Goal: Task Accomplishment & Management: Use online tool/utility

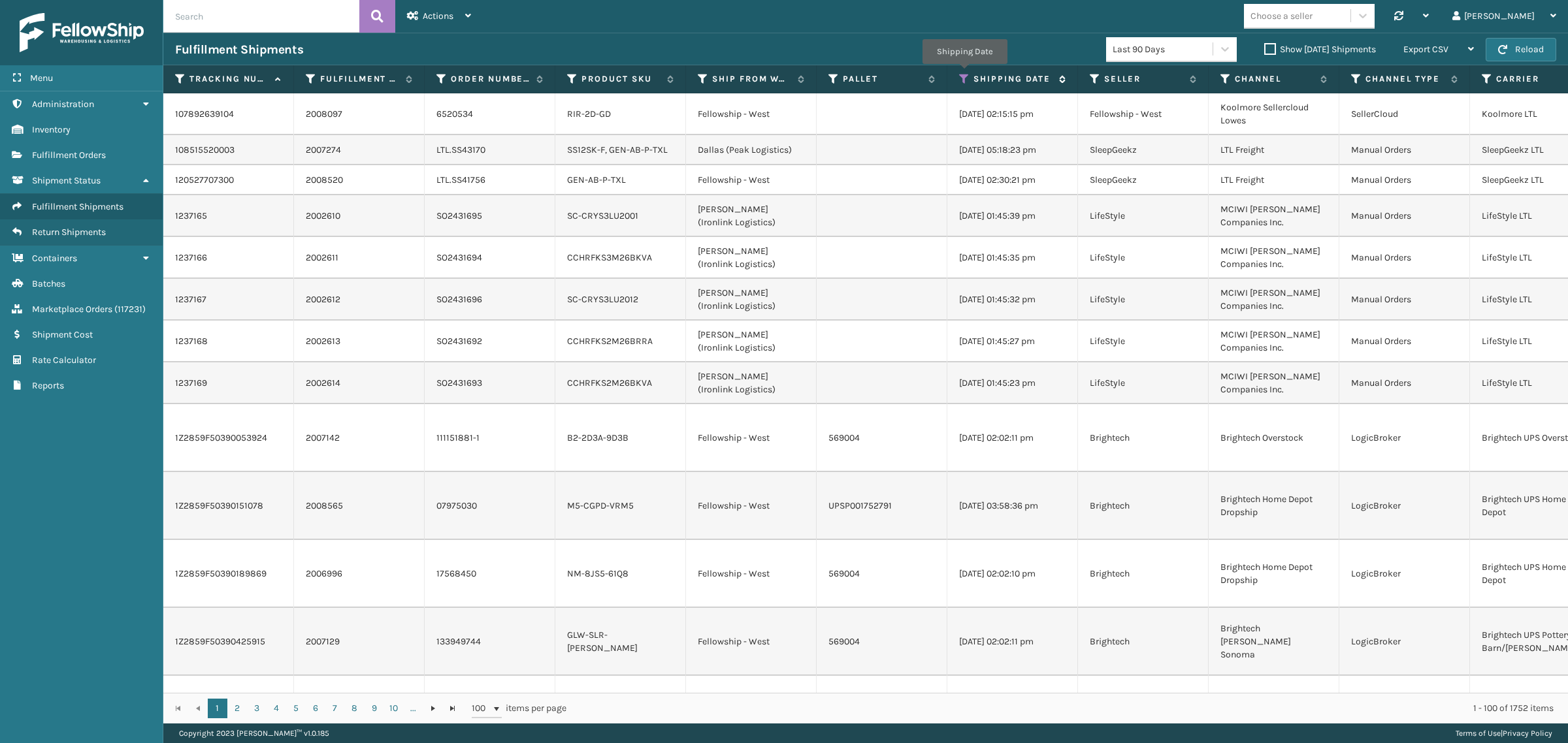
click at [964, 73] on icon at bounding box center [964, 78] width 10 height 12
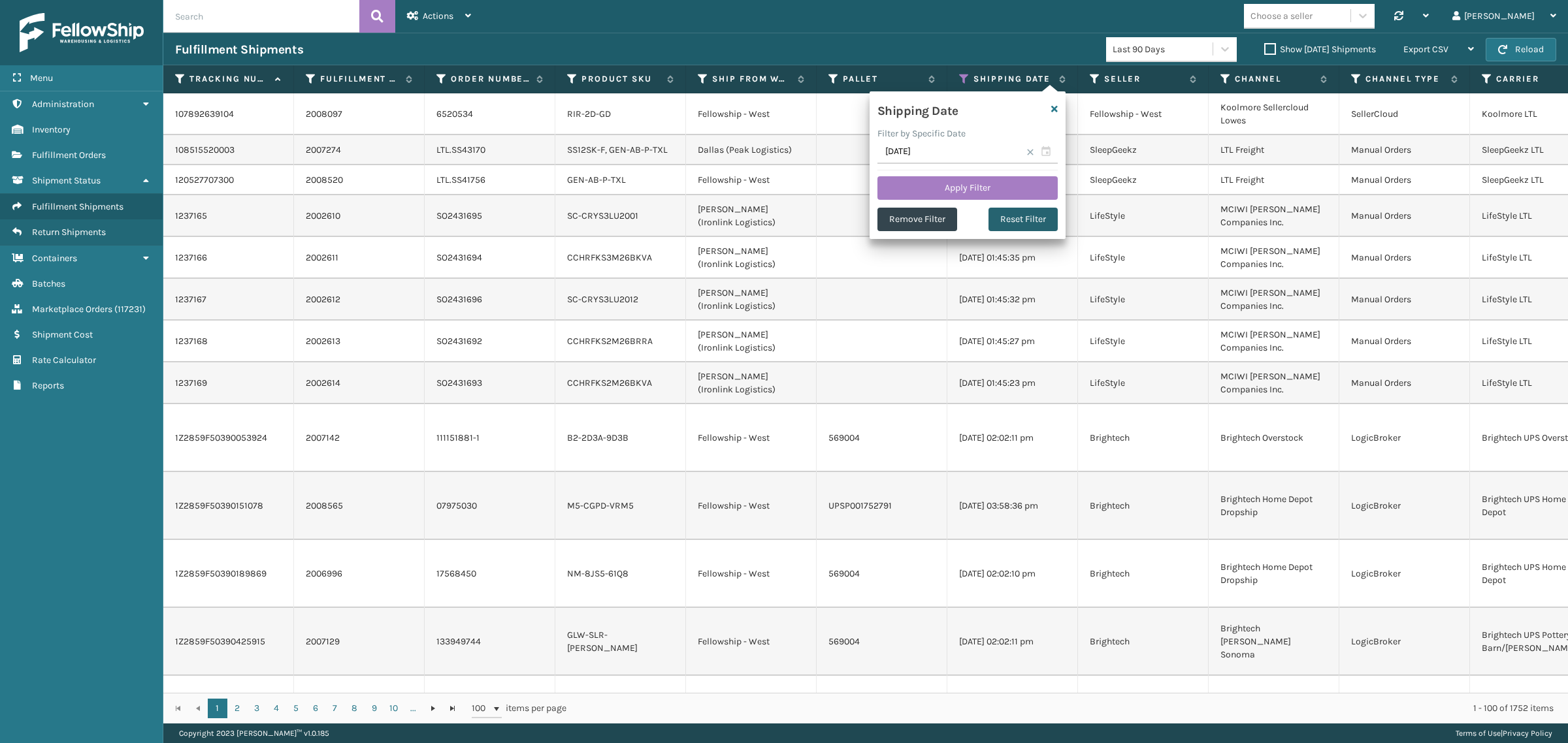
click at [1029, 219] on button "Reset Filter" at bounding box center [1024, 219] width 70 height 23
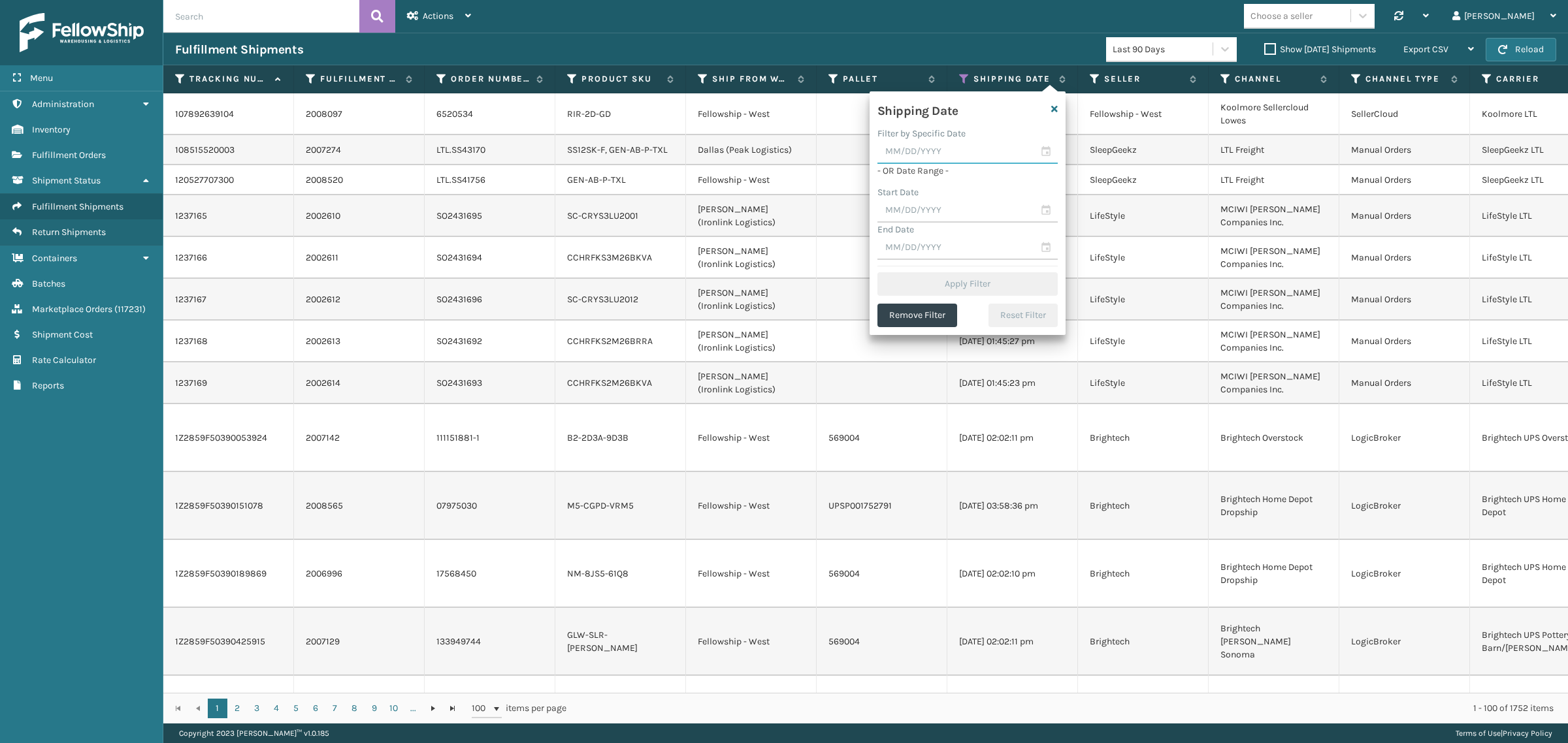
click at [953, 147] on input "text" at bounding box center [968, 152] width 180 height 23
click at [893, 266] on div "10" at bounding box center [893, 270] width 20 height 20
type input "[DATE]"
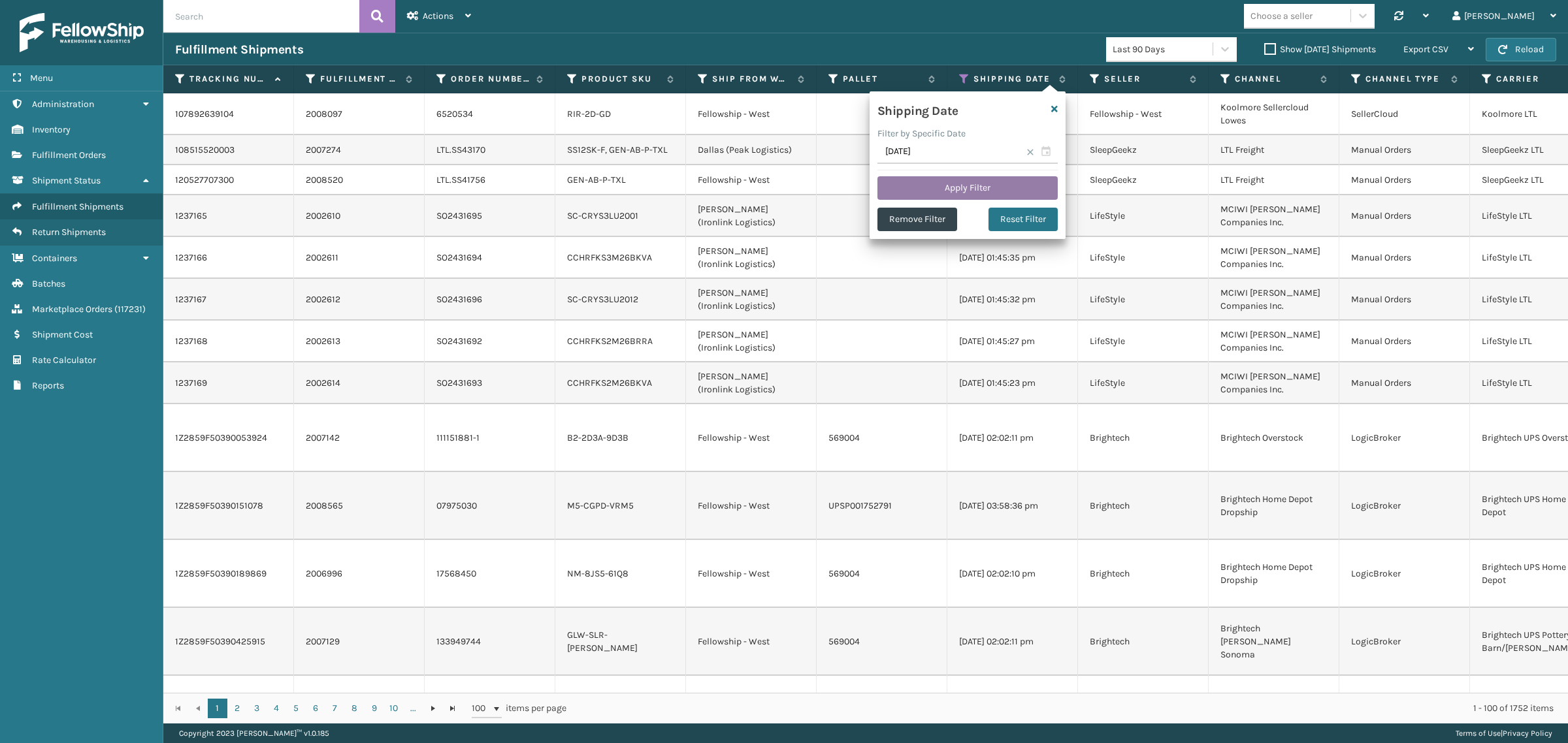
click at [974, 183] on button "Apply Filter" at bounding box center [968, 188] width 180 height 23
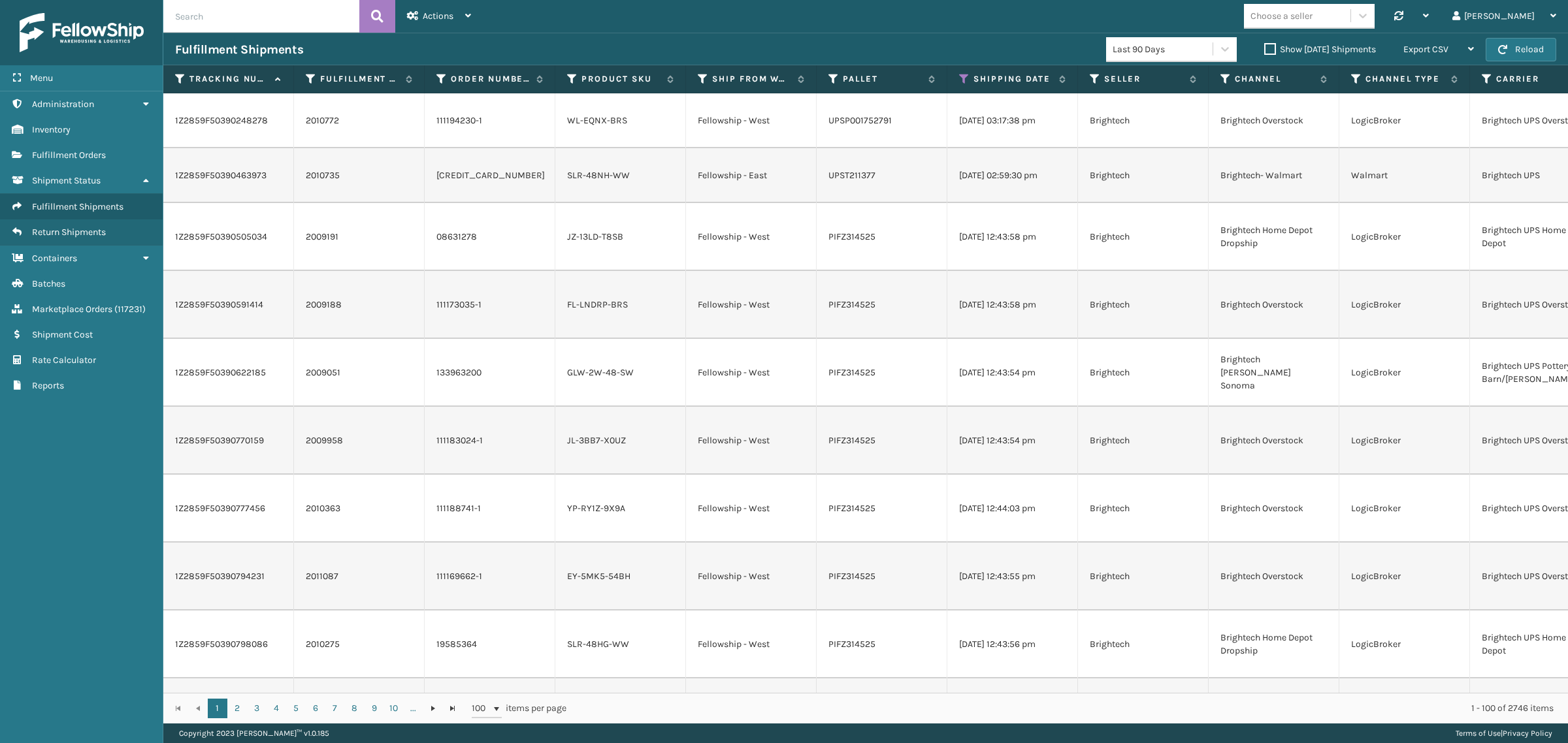
click at [1264, 50] on label "Show [DATE] Shipments" at bounding box center [1320, 49] width 112 height 11
click at [1264, 50] on input "Show [DATE] Shipments" at bounding box center [1264, 46] width 1 height 8
click at [1264, 50] on label "Show [DATE] Shipments" at bounding box center [1320, 49] width 112 height 11
click at [1264, 50] on input "Show [DATE] Shipments" at bounding box center [1264, 46] width 1 height 8
click at [1452, 43] on div "Export CSV" at bounding box center [1438, 50] width 70 height 33
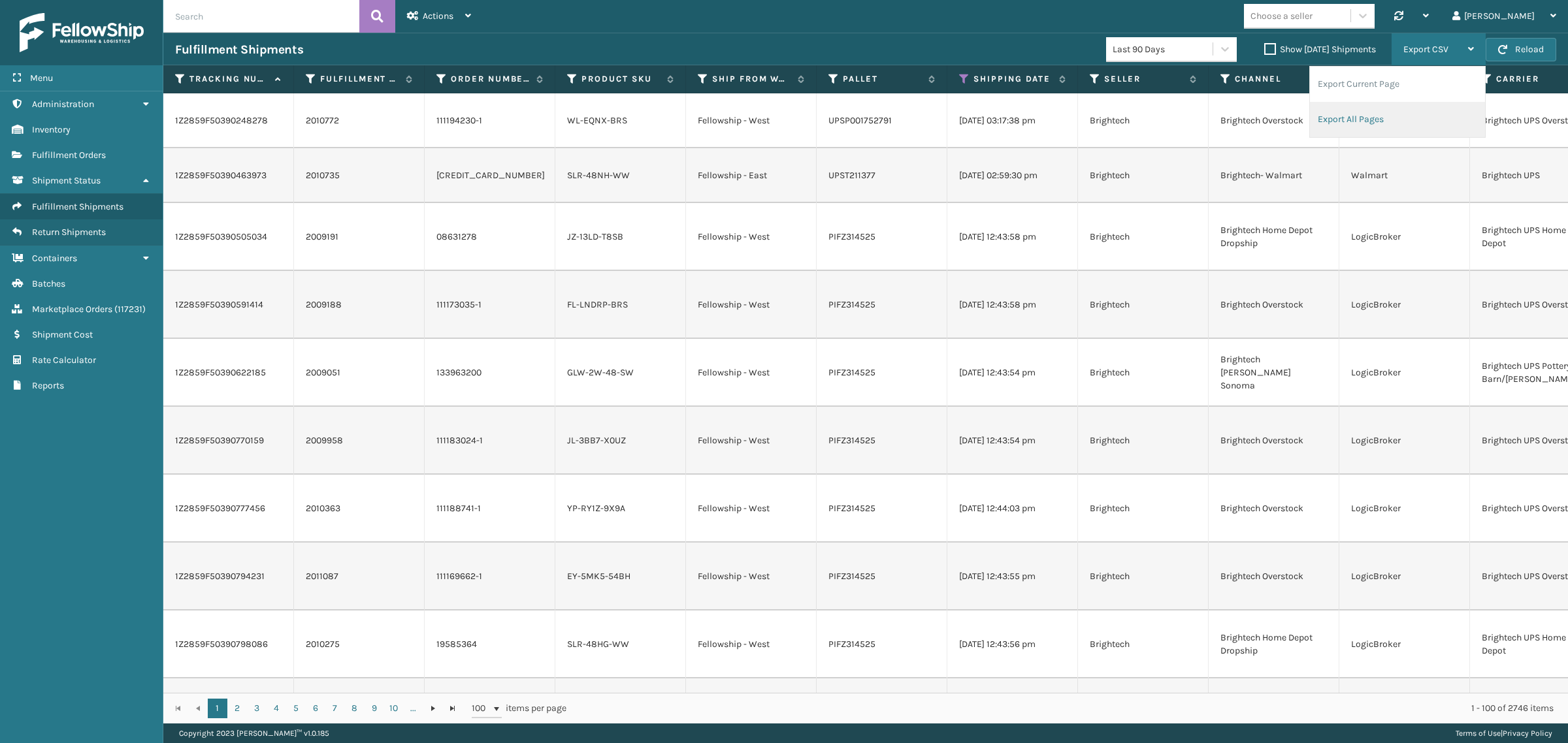
click at [1446, 122] on li "Export All Pages" at bounding box center [1397, 119] width 175 height 35
click at [1037, 4] on div "Choose a seller Synchronise all channels Gil Log Out" at bounding box center [1025, 16] width 1085 height 33
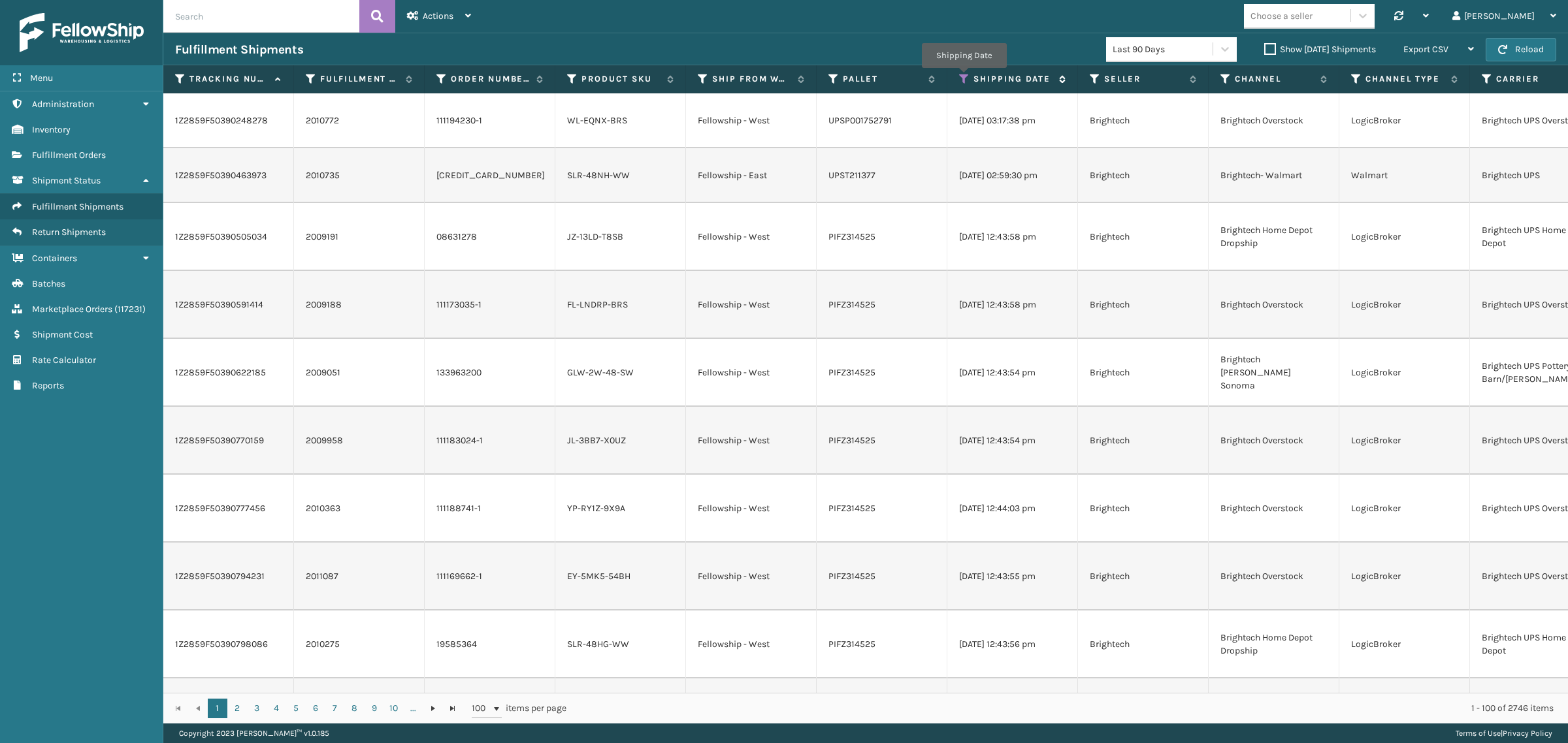
click at [964, 77] on icon at bounding box center [964, 78] width 10 height 12
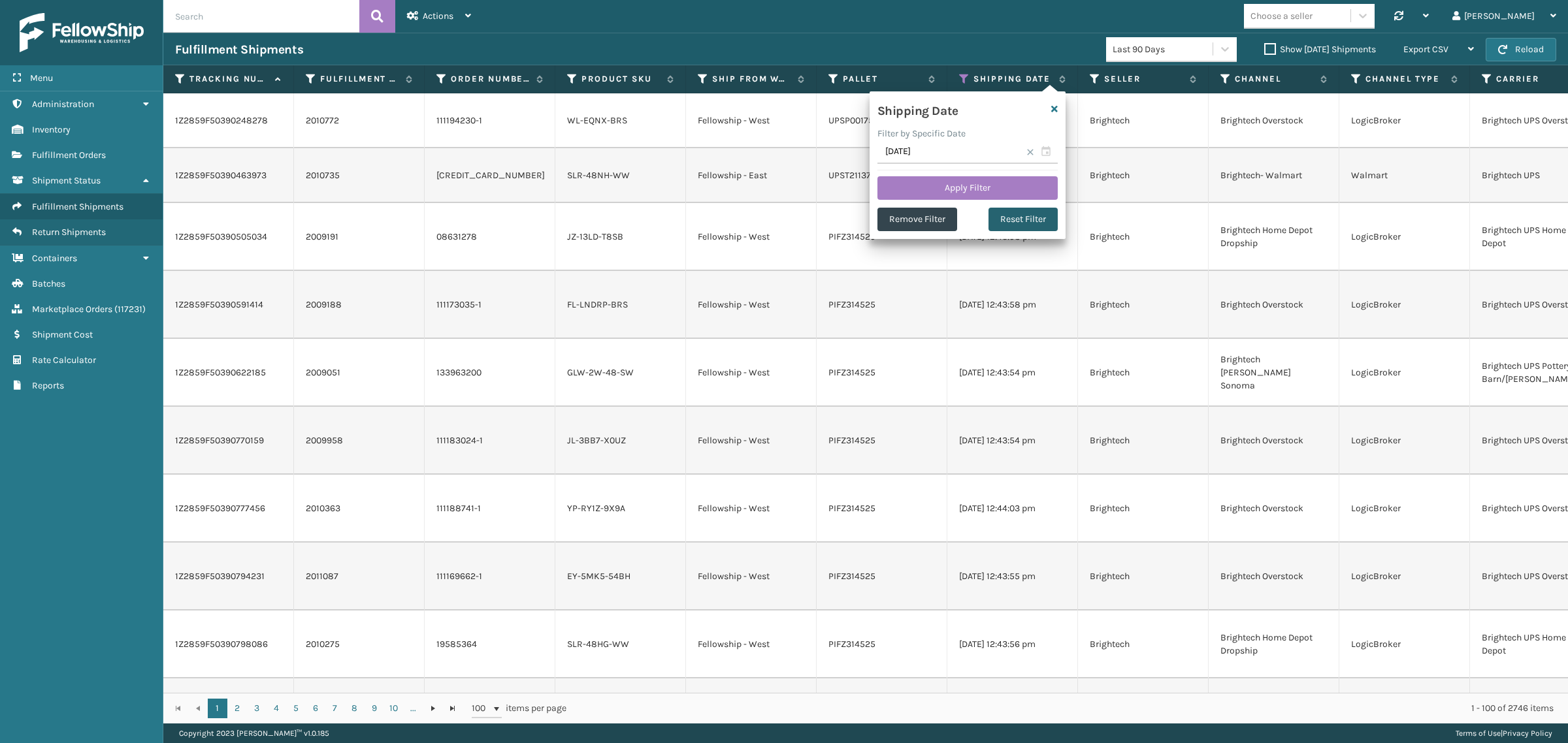
click at [1018, 223] on button "Reset Filter" at bounding box center [1024, 219] width 70 height 23
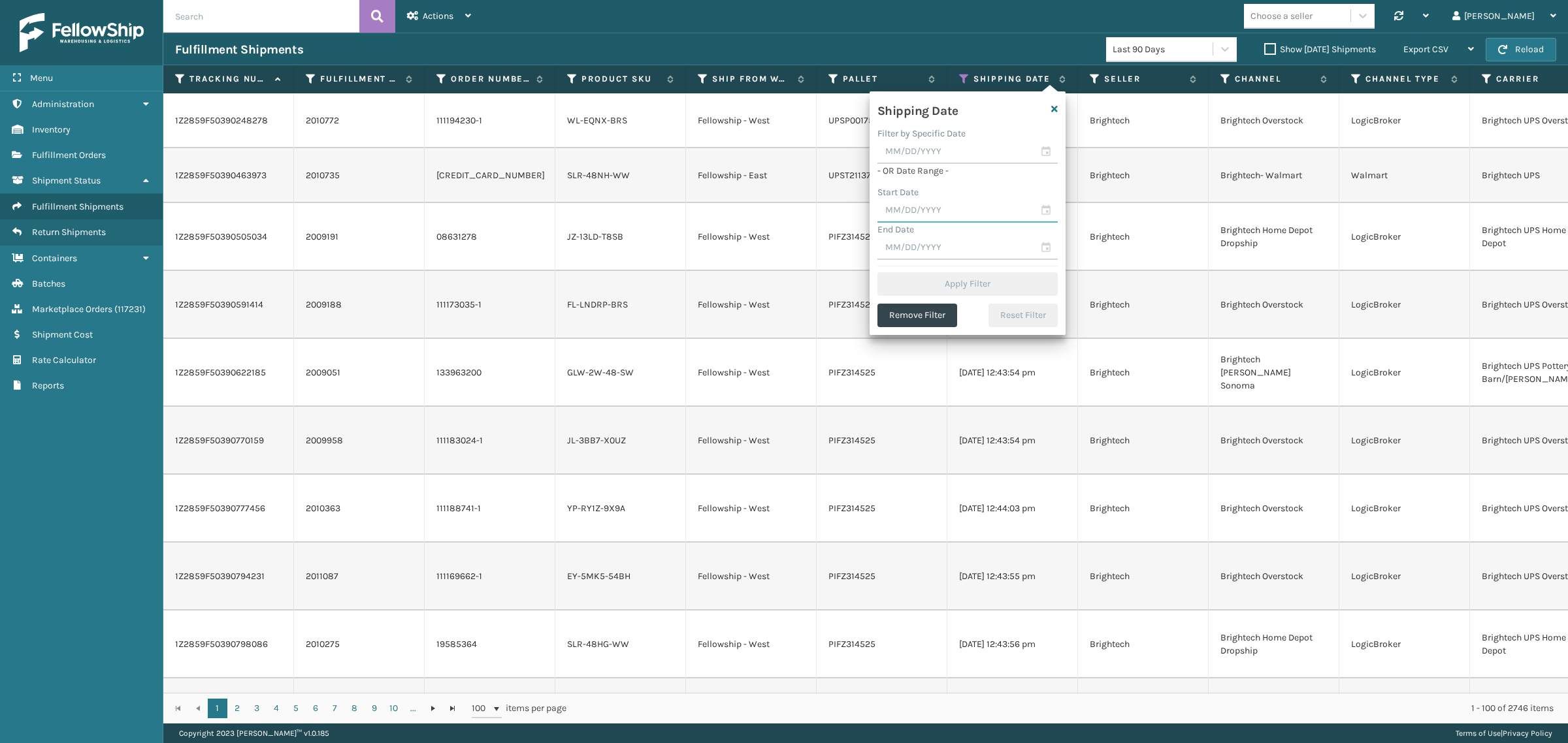
click at [942, 215] on input "text" at bounding box center [968, 211] width 180 height 23
click at [915, 303] on div "4" at bounding box center [917, 307] width 22 height 20
type input "[DATE]"
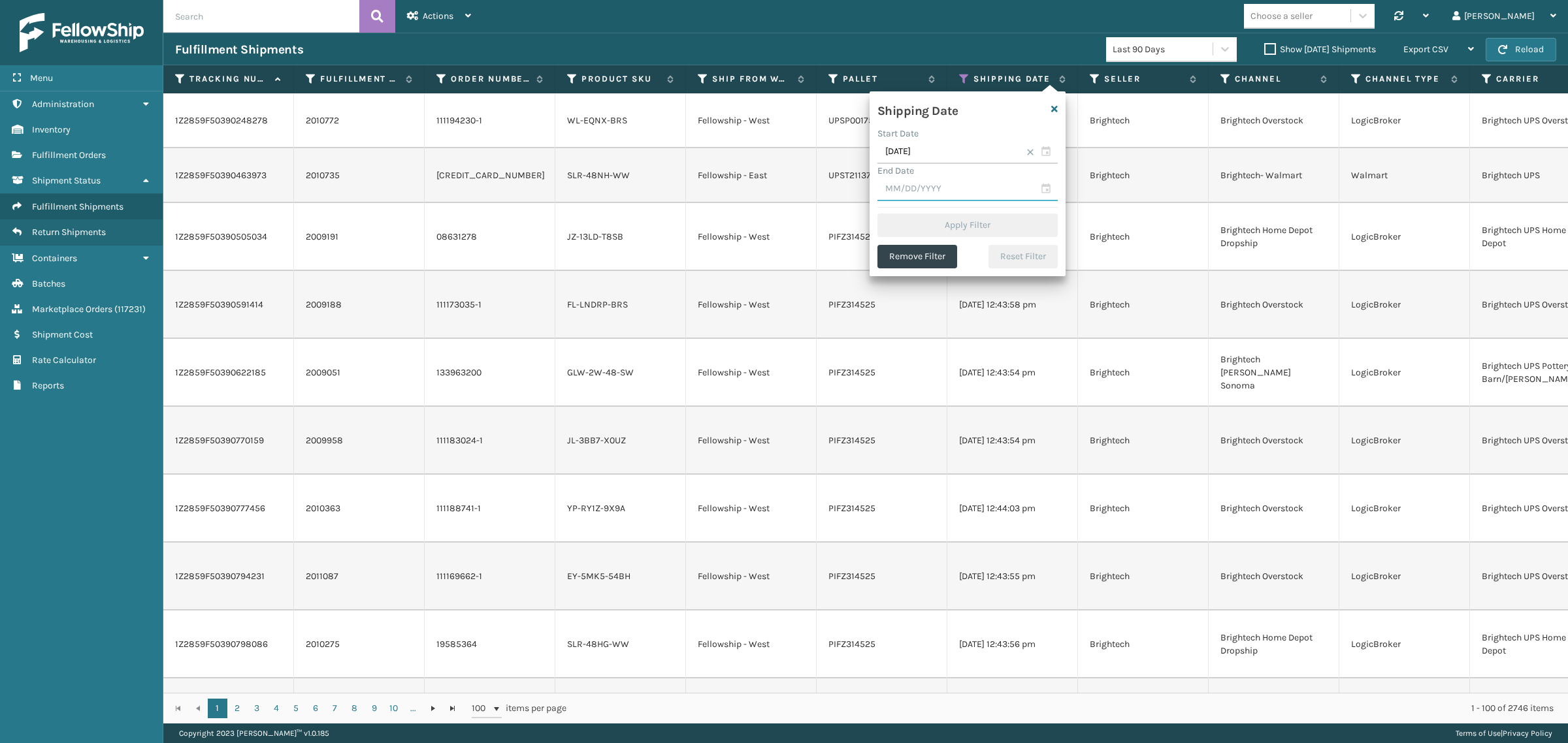
click at [946, 191] on input "text" at bounding box center [968, 189] width 180 height 23
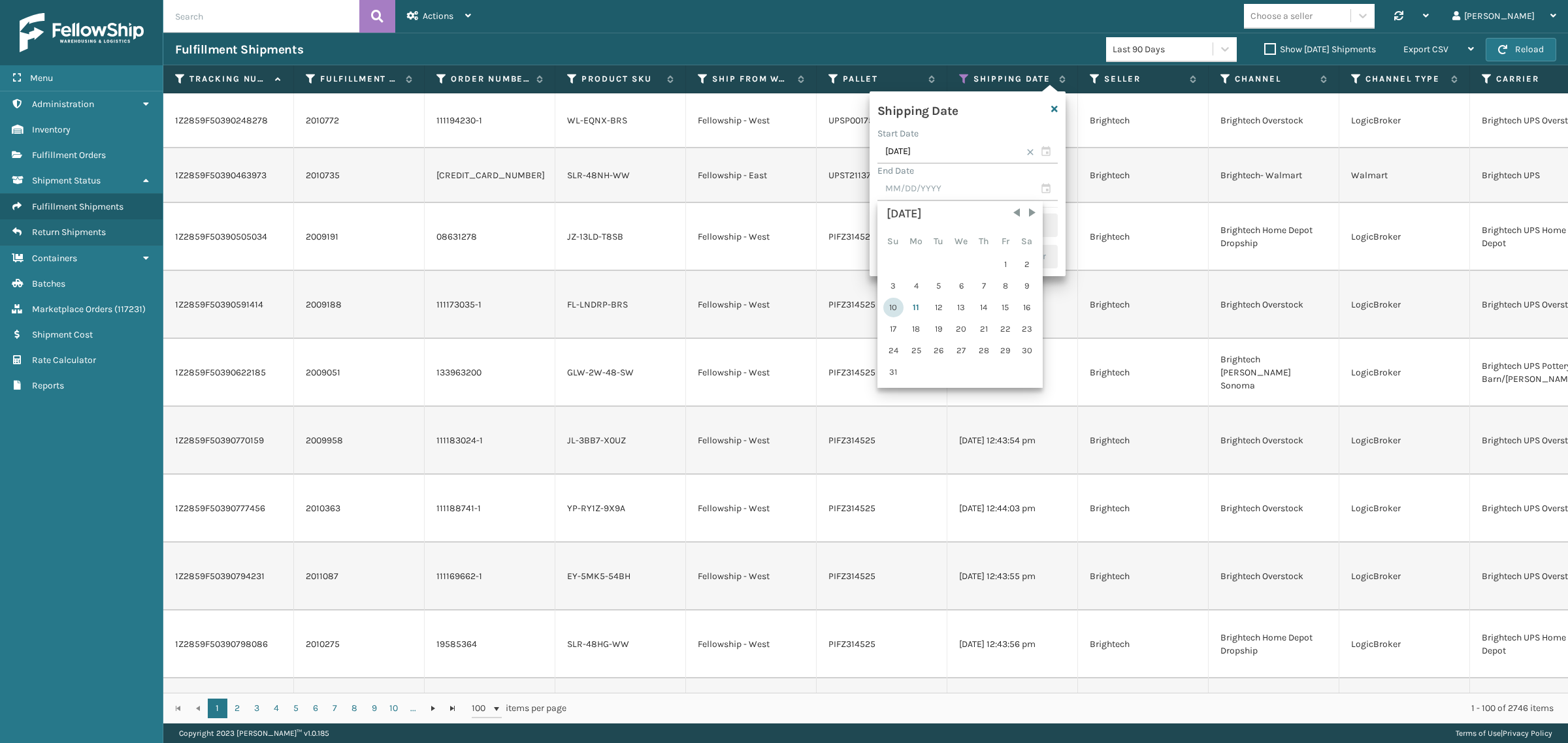
click at [890, 302] on div "10" at bounding box center [893, 307] width 20 height 20
type input "[DATE]"
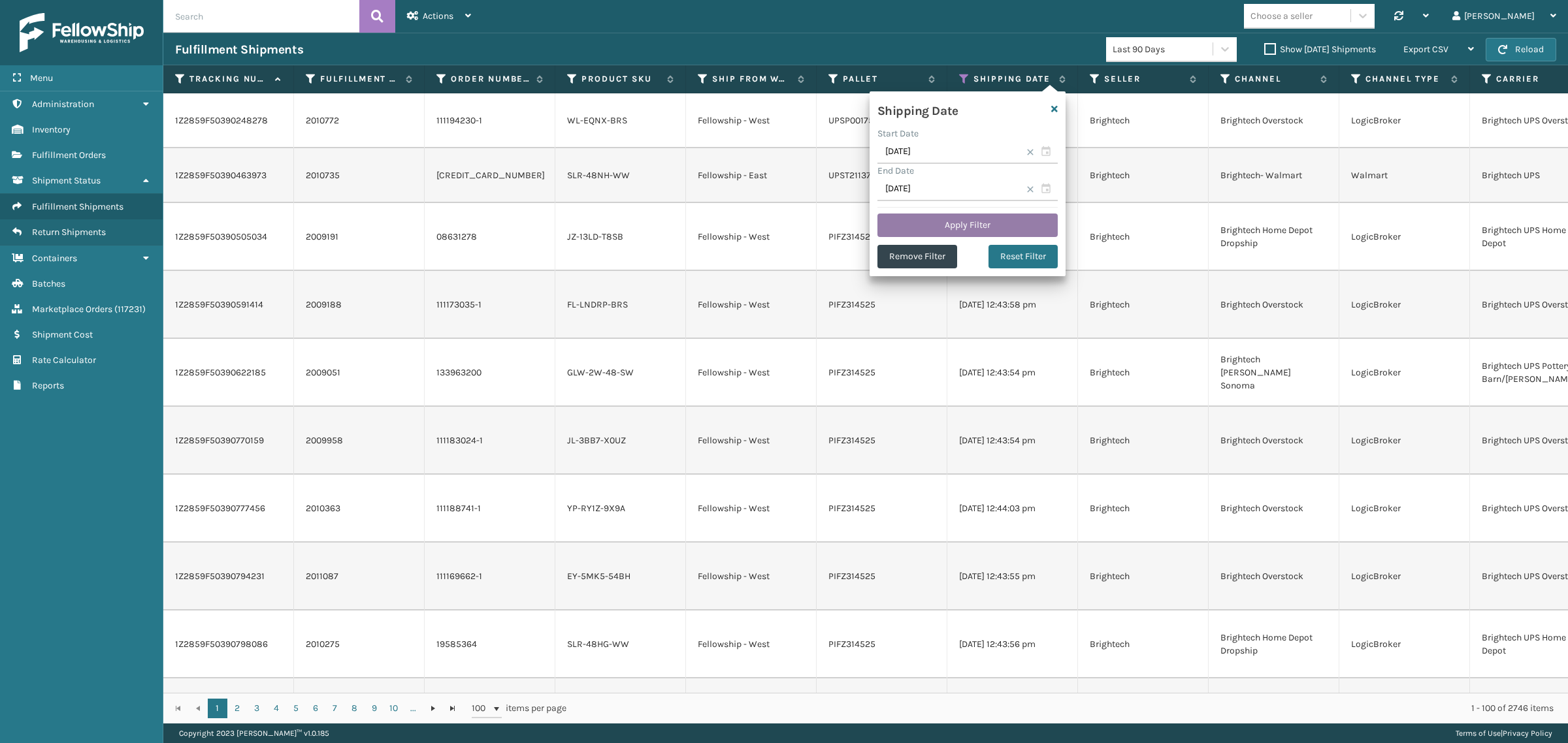
click at [952, 226] on button "Apply Filter" at bounding box center [968, 225] width 180 height 23
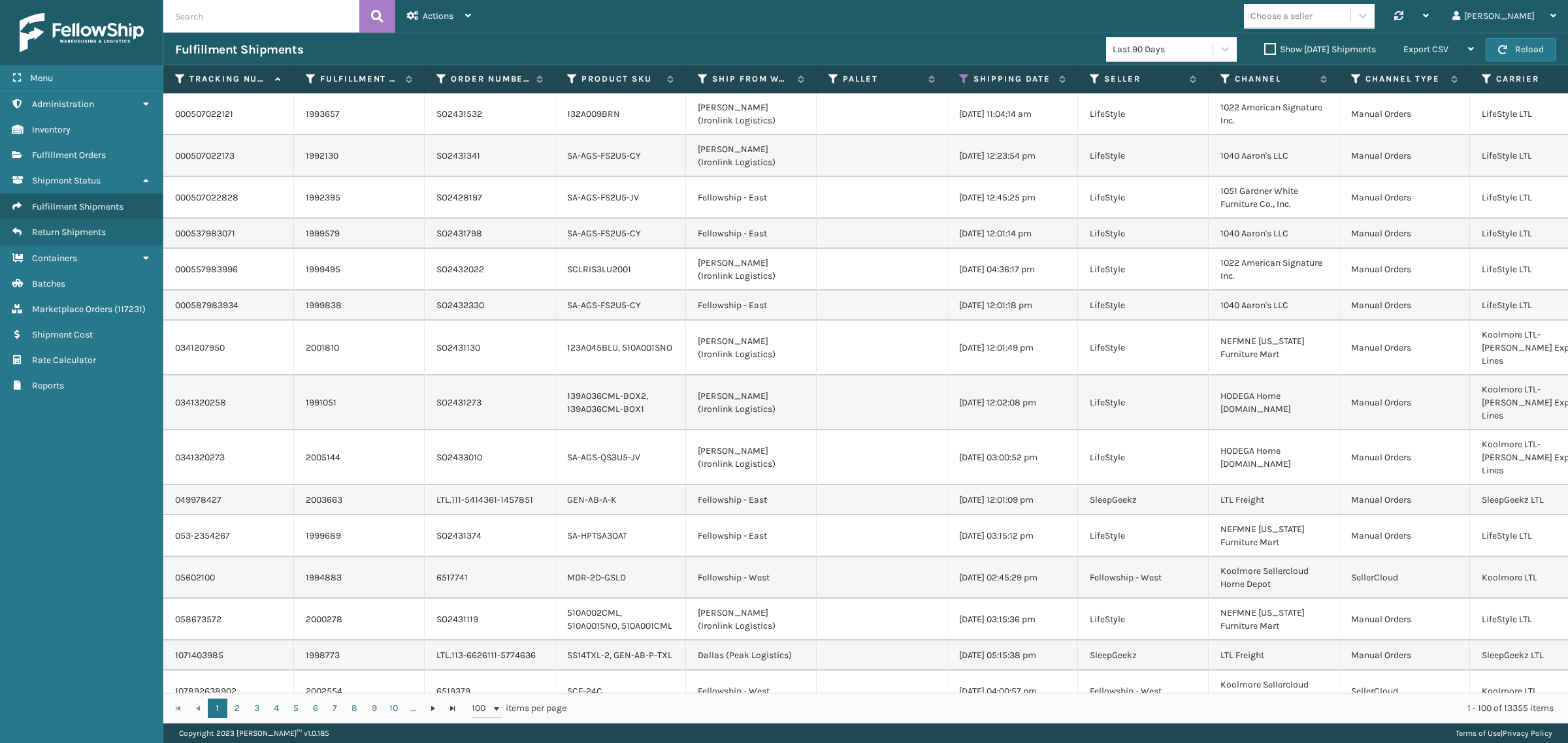
click at [1264, 48] on label "Show [DATE] Shipments" at bounding box center [1320, 49] width 112 height 11
click at [1264, 48] on input "Show [DATE] Shipments" at bounding box center [1264, 46] width 1 height 8
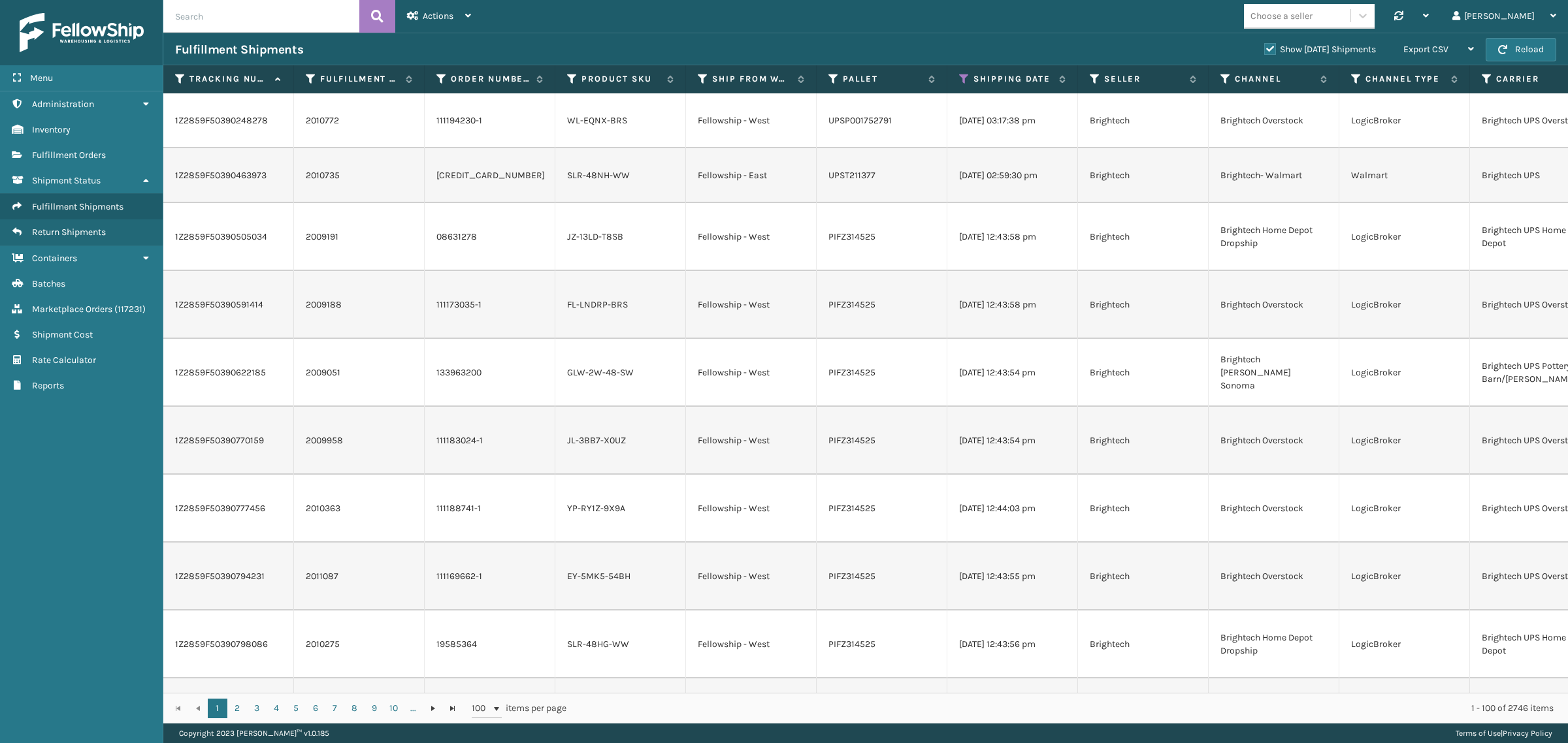
click at [1264, 47] on label "Show [DATE] Shipments" at bounding box center [1320, 49] width 112 height 11
click at [1264, 47] on input "Show [DATE] Shipments" at bounding box center [1264, 46] width 1 height 8
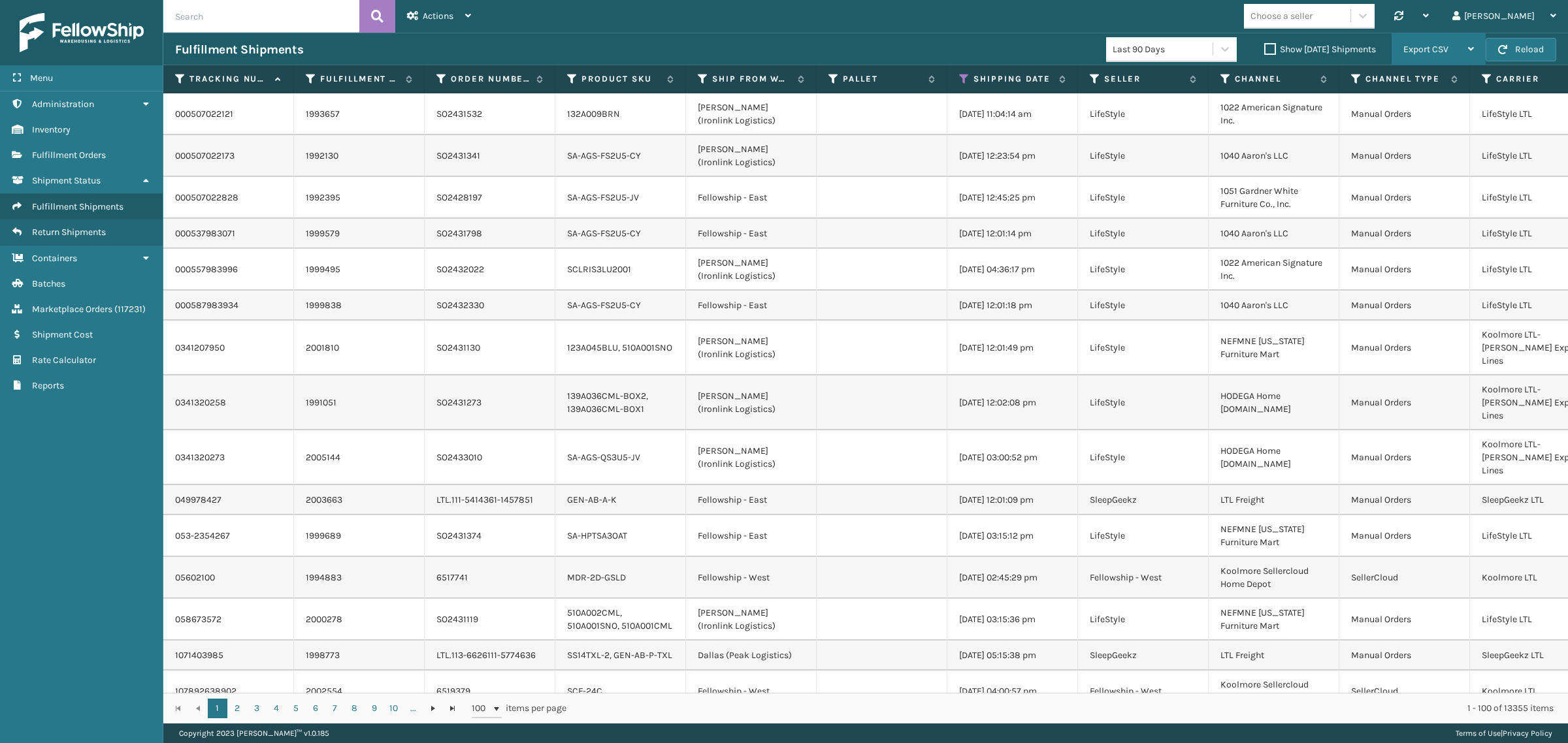
click at [1458, 43] on div "Export CSV" at bounding box center [1438, 50] width 70 height 33
click at [1448, 117] on li "Export All Pages" at bounding box center [1397, 119] width 175 height 35
click at [964, 76] on icon at bounding box center [964, 78] width 10 height 12
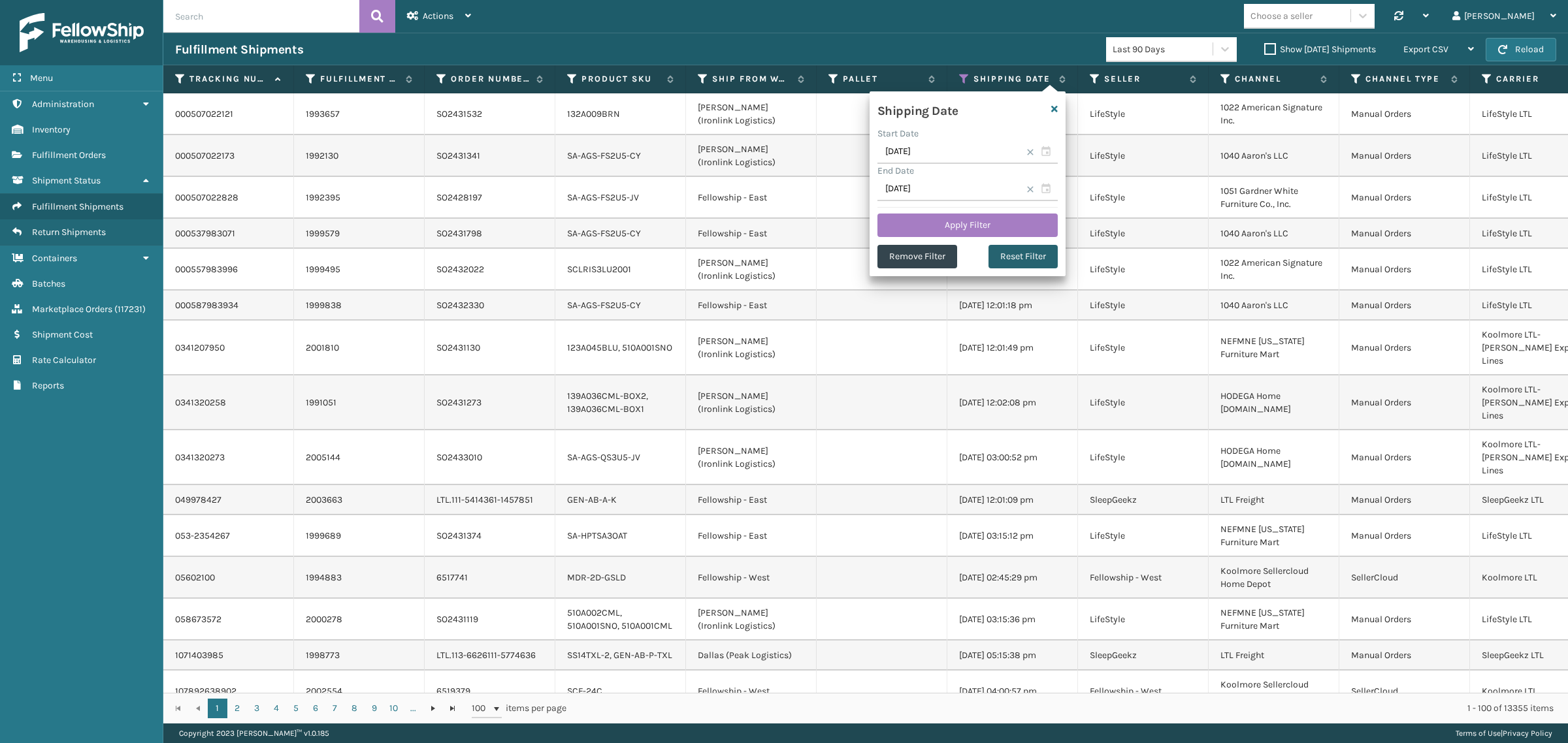
click at [1020, 252] on button "Reset Filter" at bounding box center [1024, 256] width 70 height 23
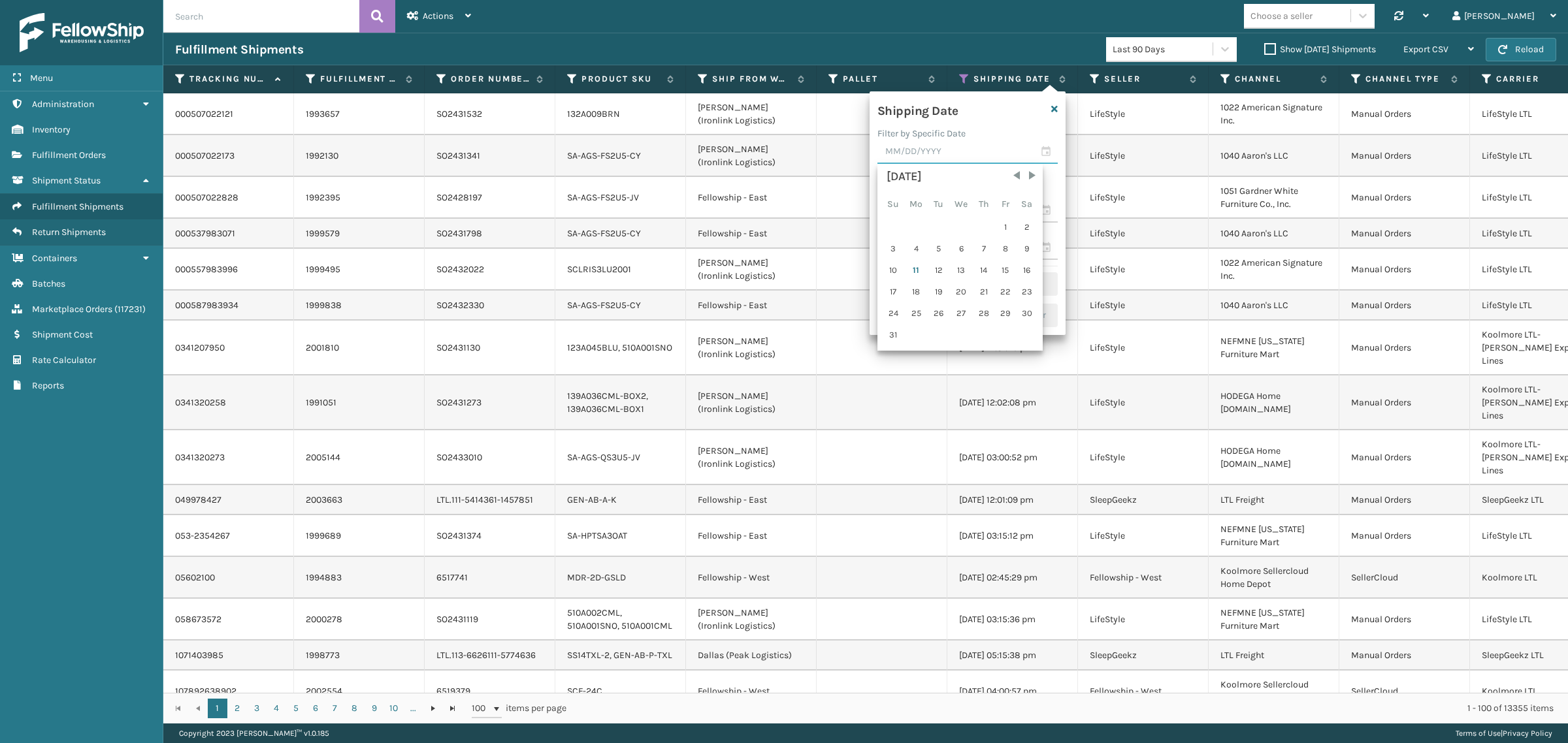
click at [936, 157] on input "text" at bounding box center [968, 152] width 180 height 23
click at [893, 264] on div "10" at bounding box center [893, 270] width 20 height 20
type input "[DATE]"
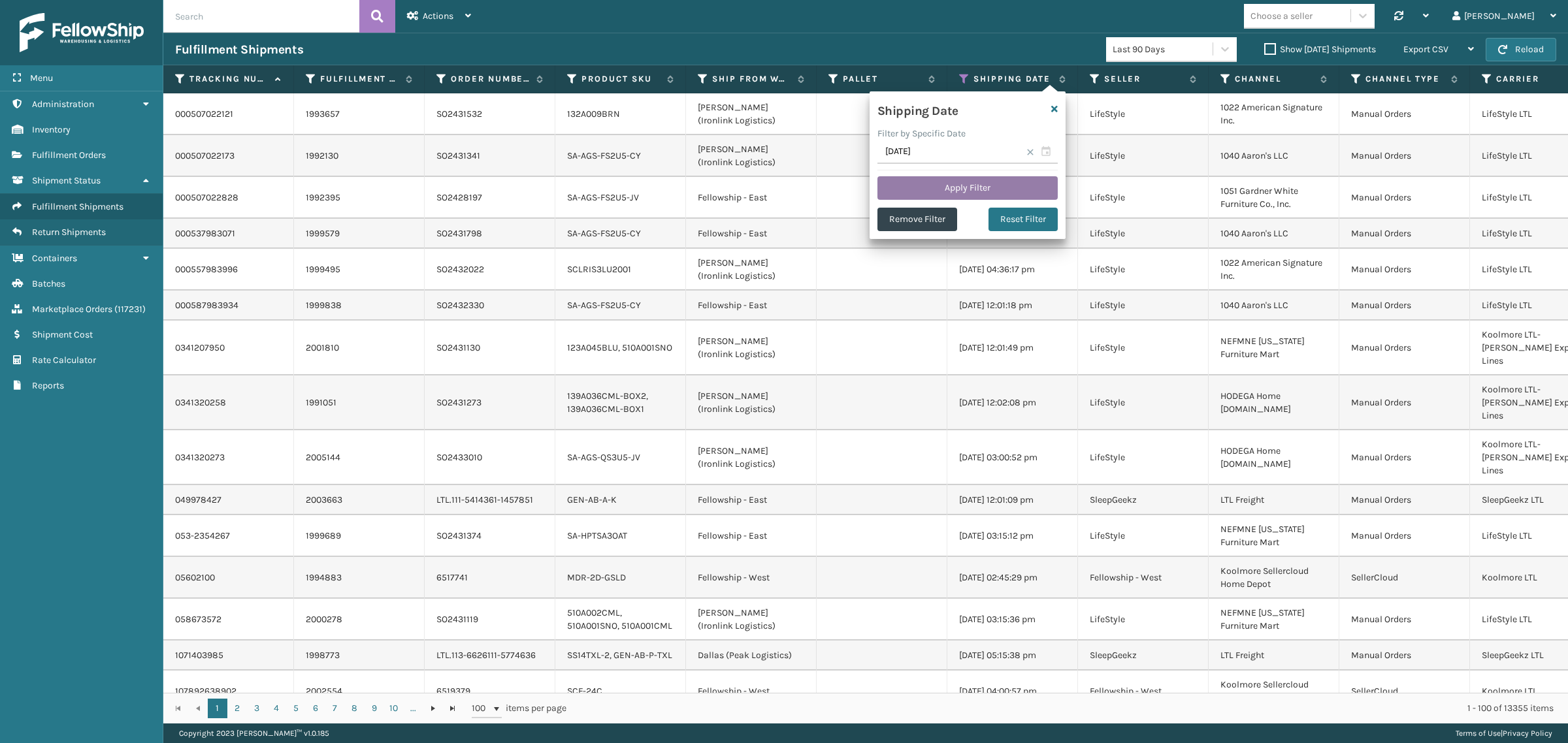
click at [954, 181] on button "Apply Filter" at bounding box center [968, 188] width 180 height 23
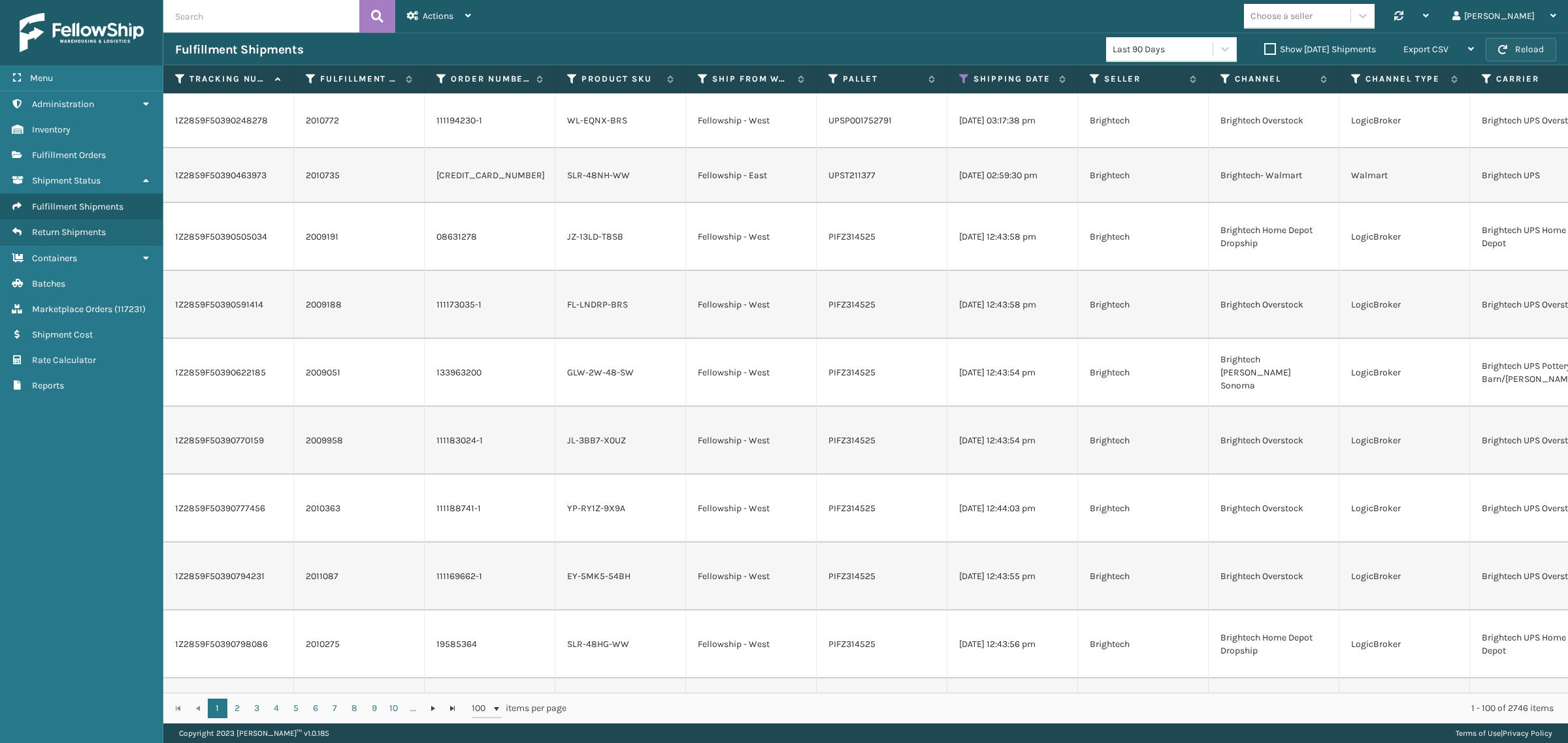
click at [1536, 46] on button "Reload" at bounding box center [1521, 50] width 70 height 23
